Goal: Navigation & Orientation: Find specific page/section

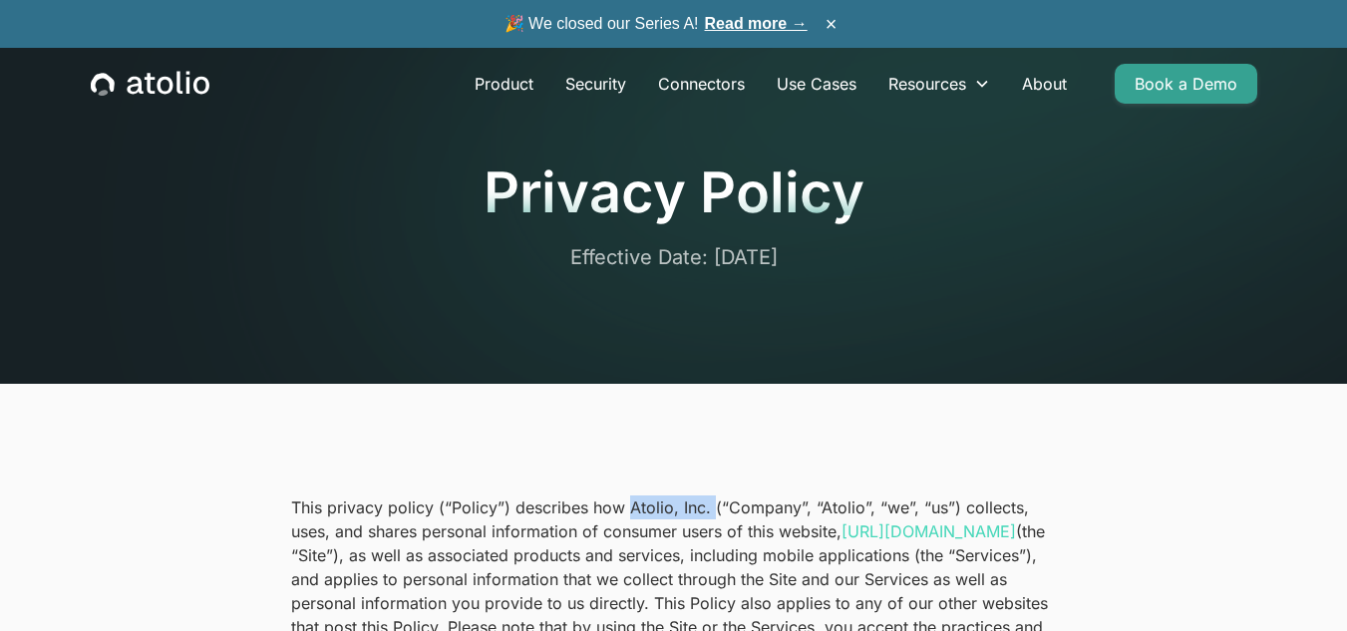
drag, startPoint x: 710, startPoint y: 508, endPoint x: 629, endPoint y: 502, distance: 81.0
click at [629, 502] on p "This privacy policy (“Policy”) describes how Atolio, Inc. (“Company”, “Atolio”,…" at bounding box center [674, 603] width 766 height 215
